Goal: Communication & Community: Ask a question

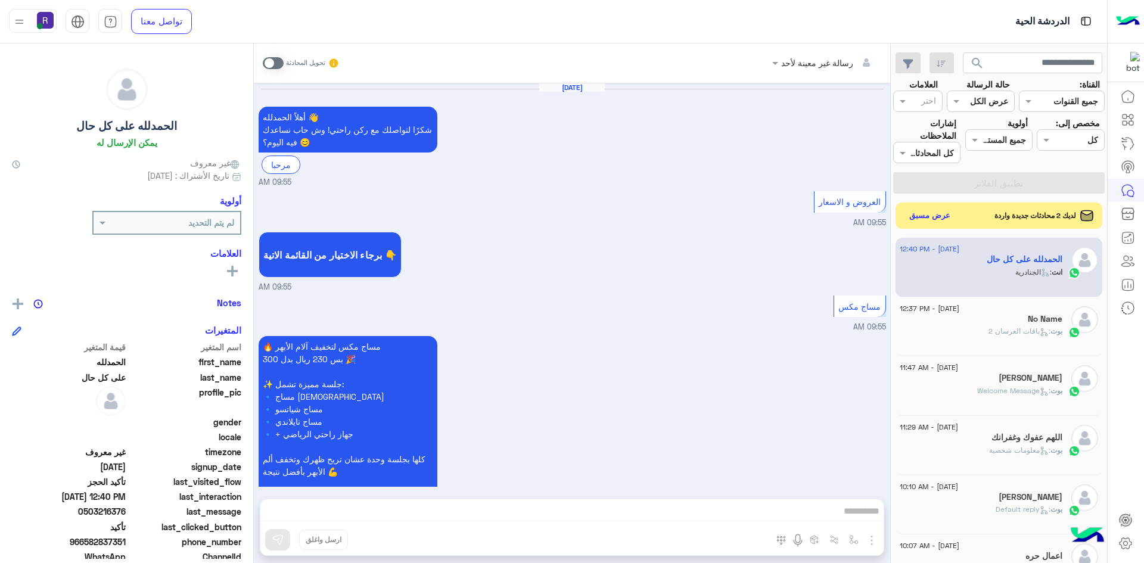
scroll to position [899, 0]
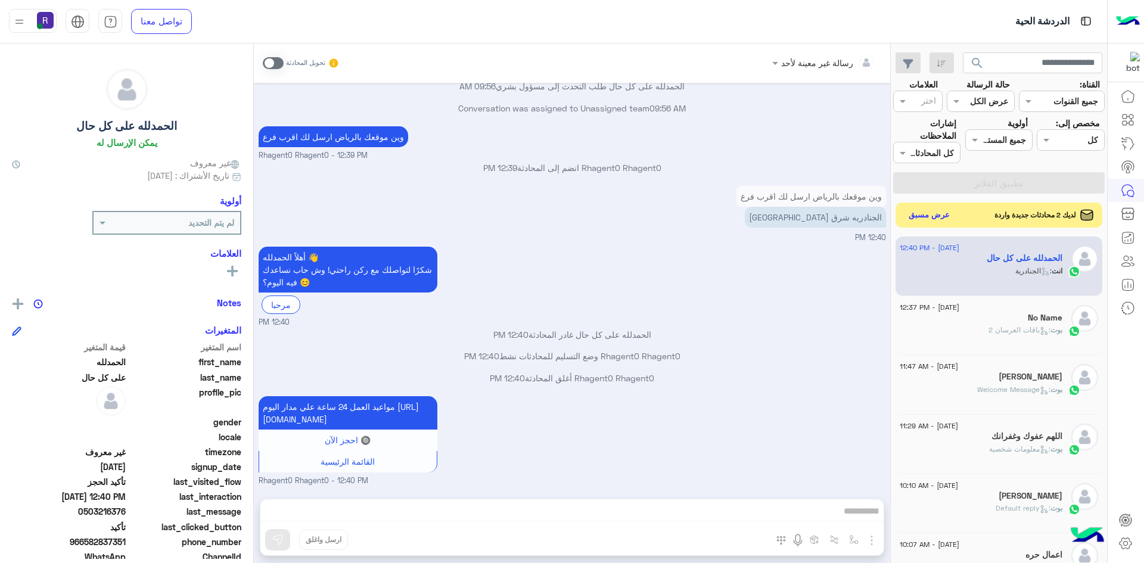
click at [924, 213] on button "عرض مسبق" at bounding box center [929, 215] width 50 height 16
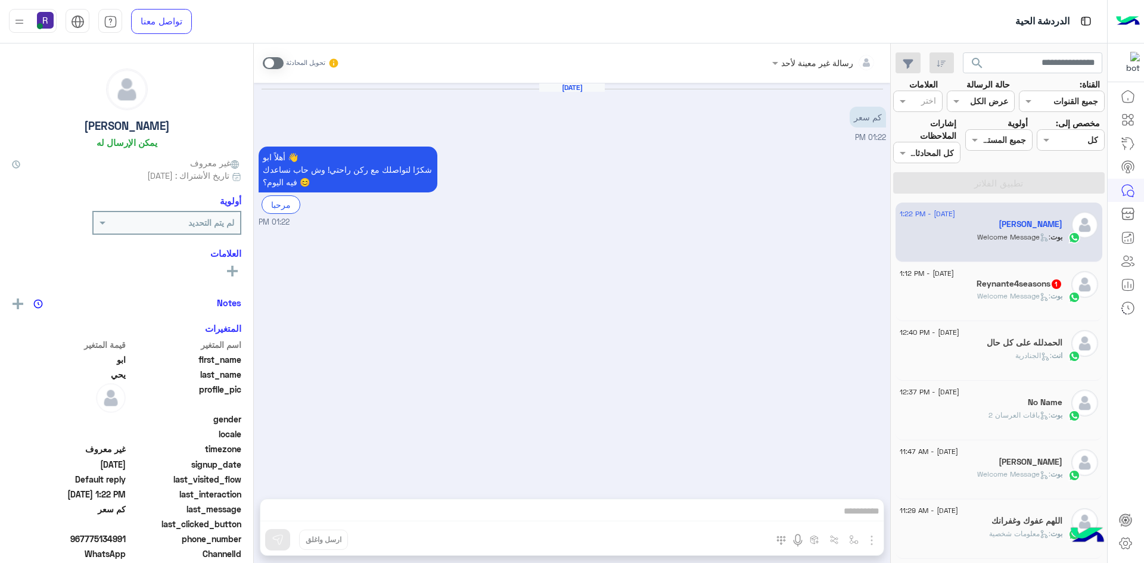
click at [961, 291] on div "بوت : Welcome Message" at bounding box center [980, 301] width 163 height 21
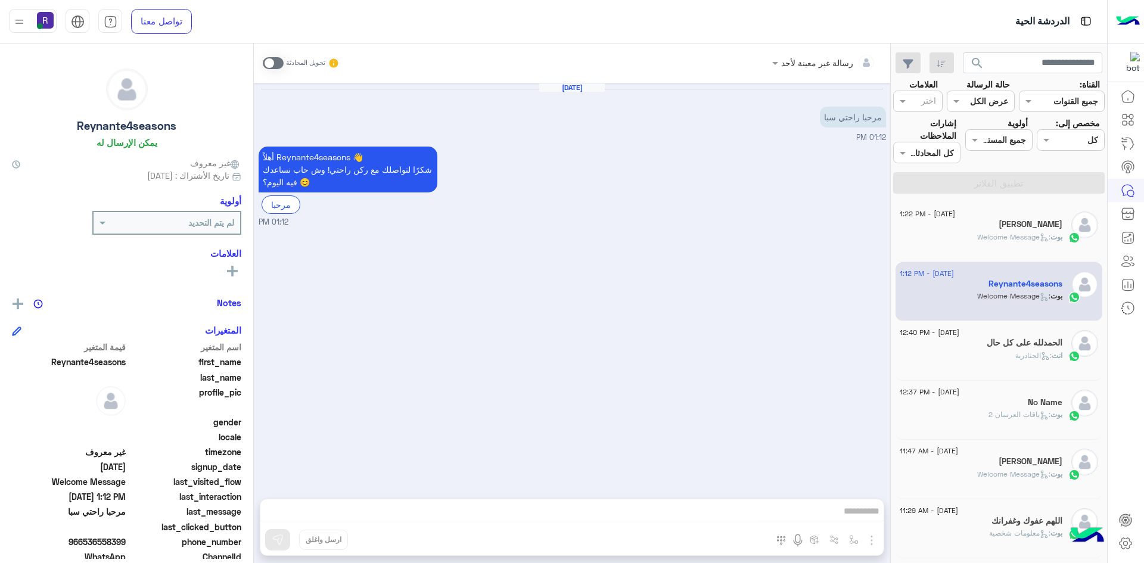
click at [997, 225] on div "[PERSON_NAME]" at bounding box center [980, 225] width 163 height 13
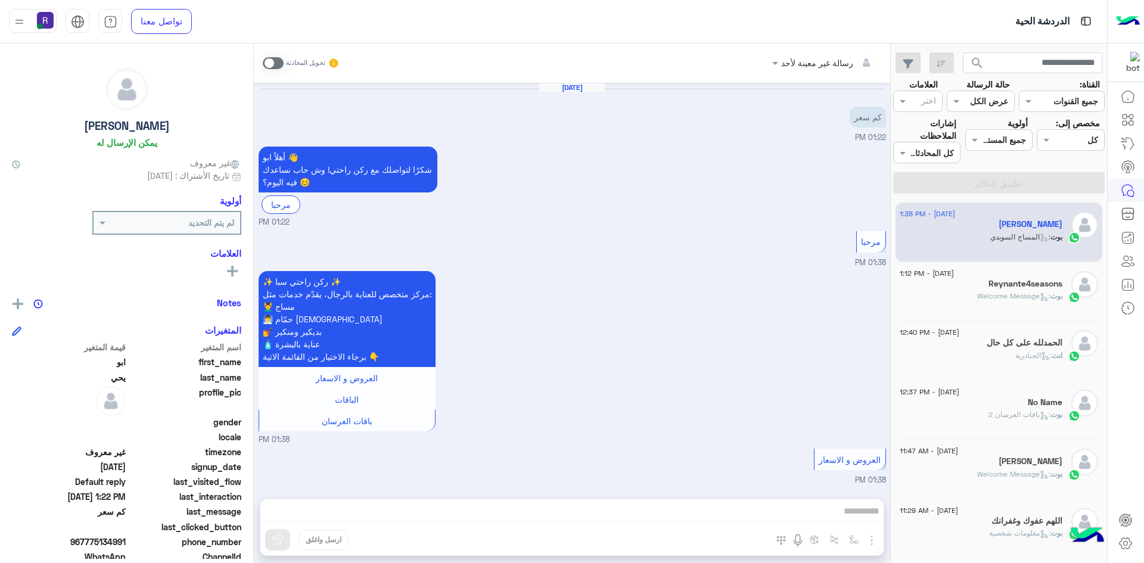
scroll to position [296, 0]
